Goal: Information Seeking & Learning: Learn about a topic

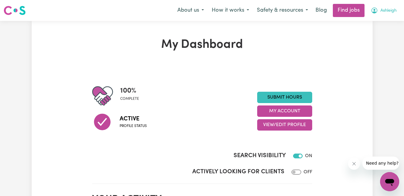
click at [384, 10] on span "Ashleigh" at bounding box center [388, 10] width 16 height 7
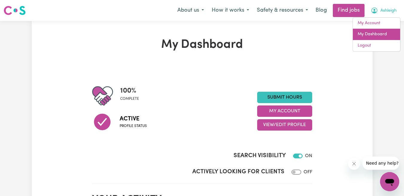
click at [381, 31] on link "My Dashboard" at bounding box center [375, 34] width 47 height 11
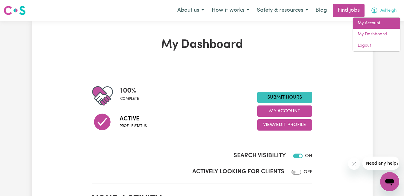
click at [376, 22] on link "My Account" at bounding box center [375, 23] width 47 height 11
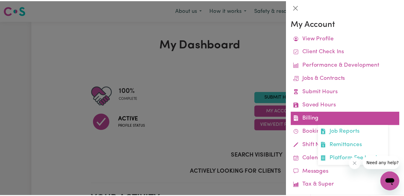
scroll to position [37, 0]
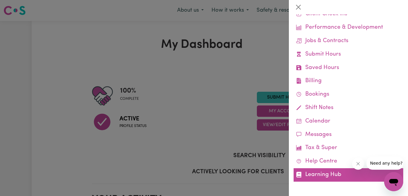
click at [332, 178] on link "Learning Hub" at bounding box center [349, 174] width 110 height 13
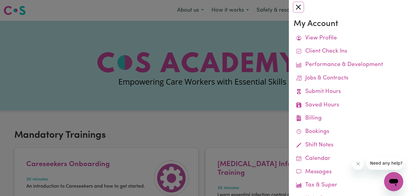
click at [301, 7] on button "Close" at bounding box center [299, 7] width 10 height 10
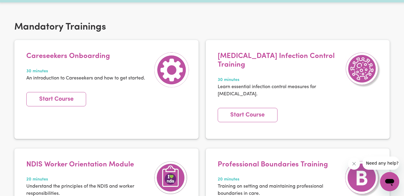
scroll to position [114, 0]
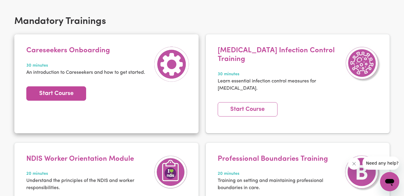
click at [65, 93] on link "Start Course" at bounding box center [56, 93] width 60 height 14
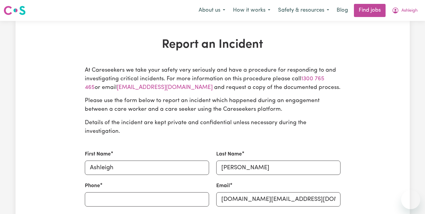
select select "care worker"
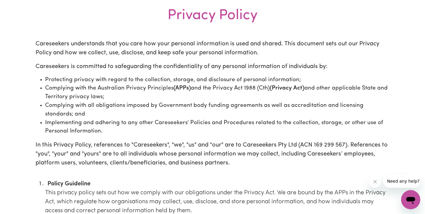
scroll to position [36, 0]
